Goal: Check status: Check status

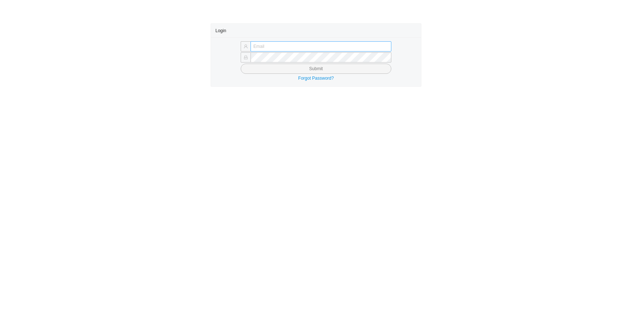
click at [289, 49] on input "text" at bounding box center [321, 46] width 141 height 10
type input "rbleier@qualitybath.com"
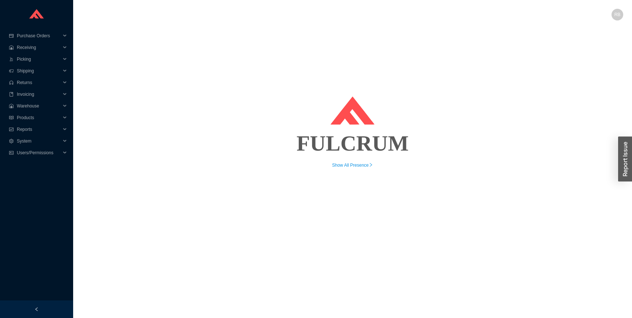
click at [280, 82] on div "FULCRUM Show All Presence" at bounding box center [353, 96] width 542 height 146
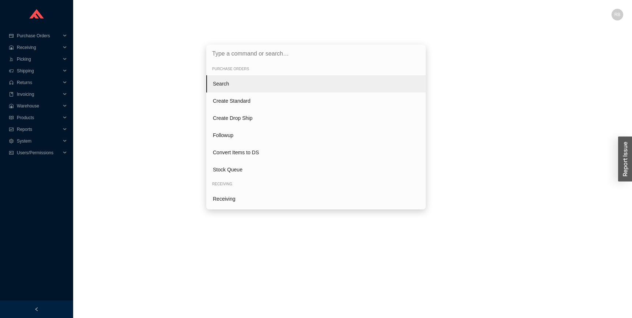
type input "988315"
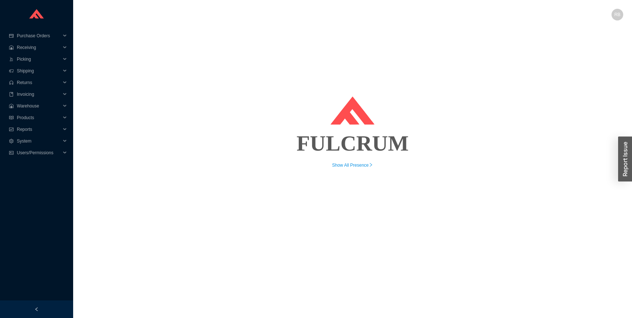
click at [265, 106] on div "988315" at bounding box center [316, 159] width 632 height 318
click at [45, 32] on span "Purchase Orders" at bounding box center [39, 36] width 44 height 12
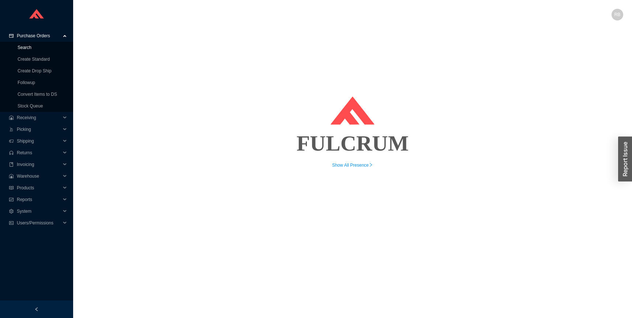
click at [24, 48] on link "Search" at bounding box center [25, 47] width 14 height 5
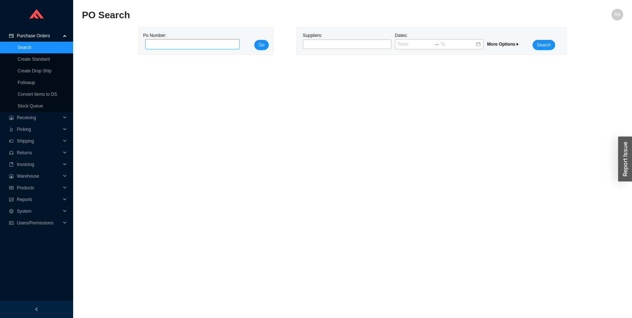
click at [173, 44] on input "tel" at bounding box center [192, 44] width 94 height 10
type input "988315"
click at [261, 46] on span "Go" at bounding box center [262, 44] width 6 height 7
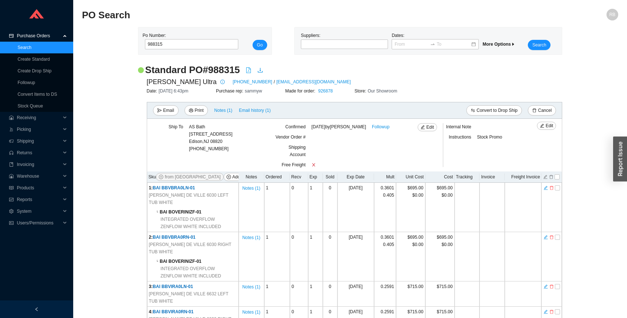
click at [251, 71] on icon "file-pdf" at bounding box center [249, 70] width 6 height 6
